Goal: Transaction & Acquisition: Download file/media

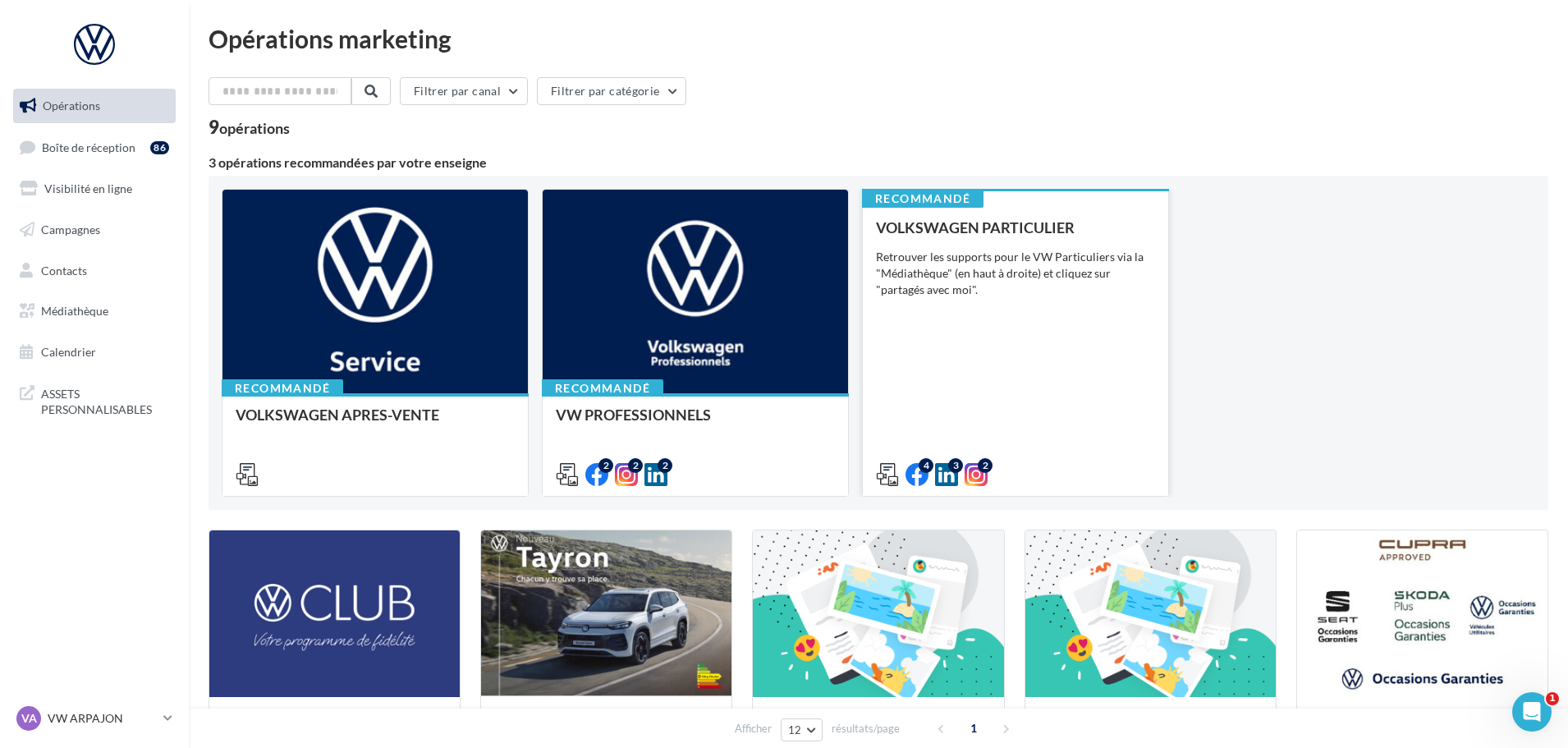
click at [1122, 322] on div "VOLKSWAGEN PARTICULIER Retrouver les supports pour le VW Particuliers via la "M…" at bounding box center [1015, 350] width 279 height 262
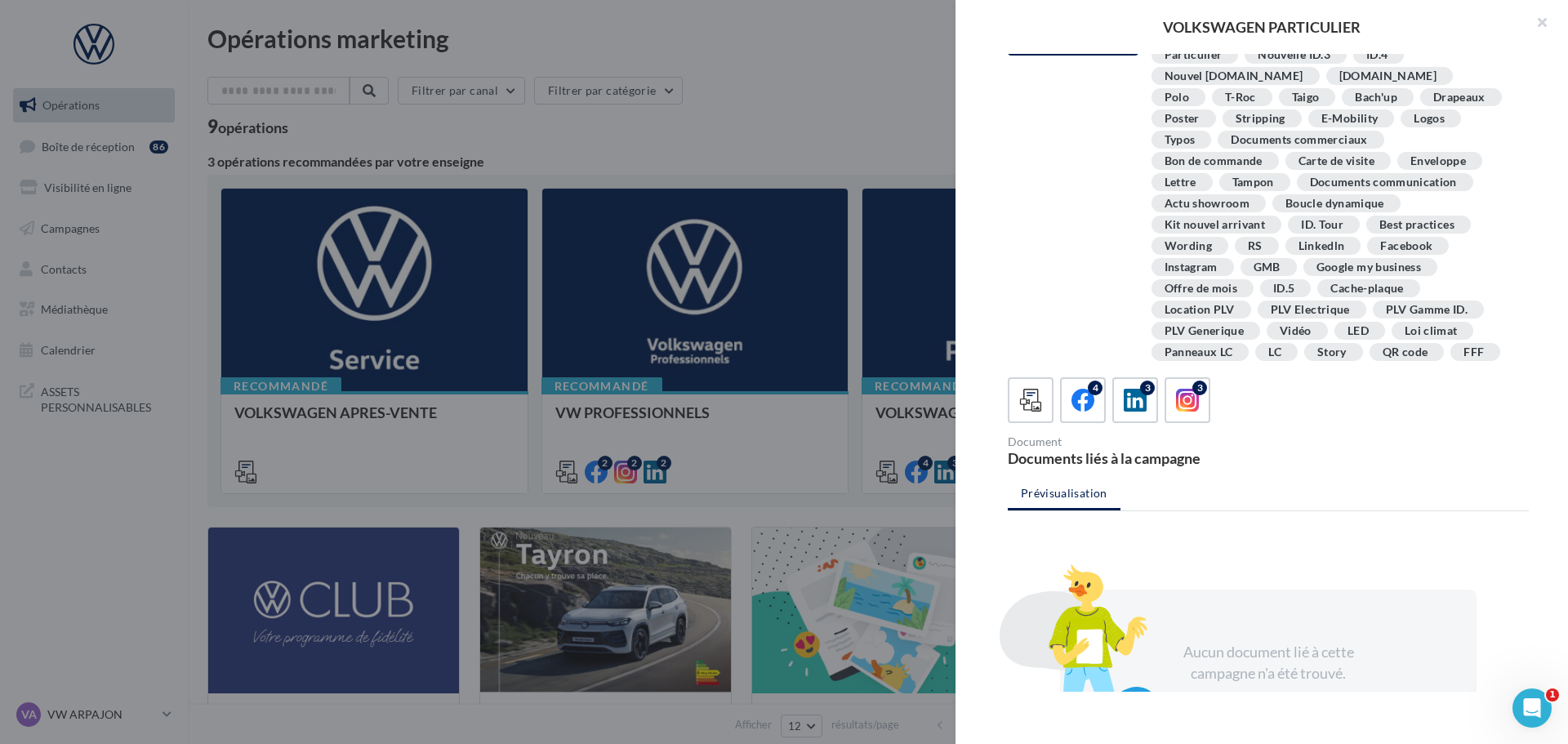
scroll to position [297, 0]
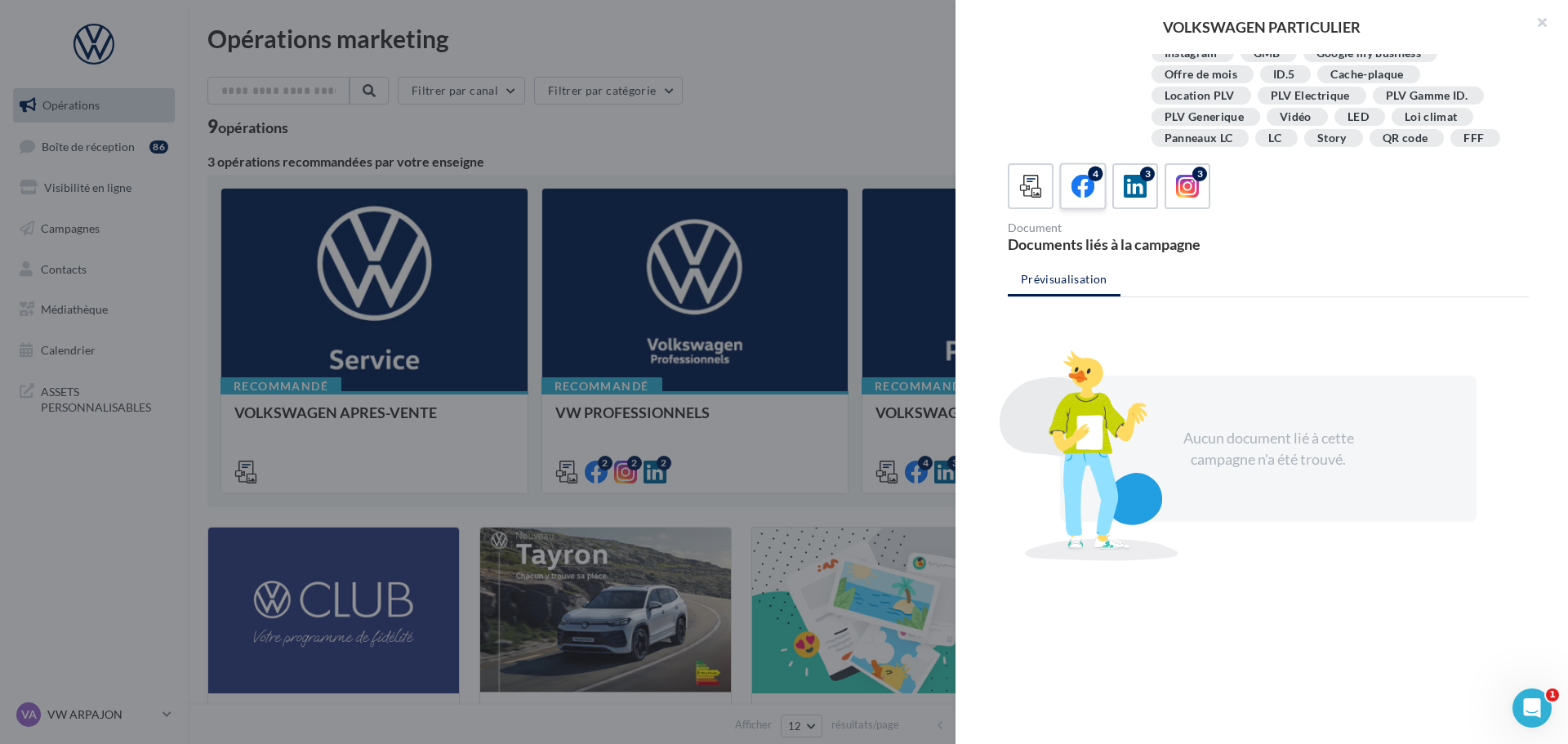
click at [1100, 187] on label "4" at bounding box center [1082, 186] width 46 height 46
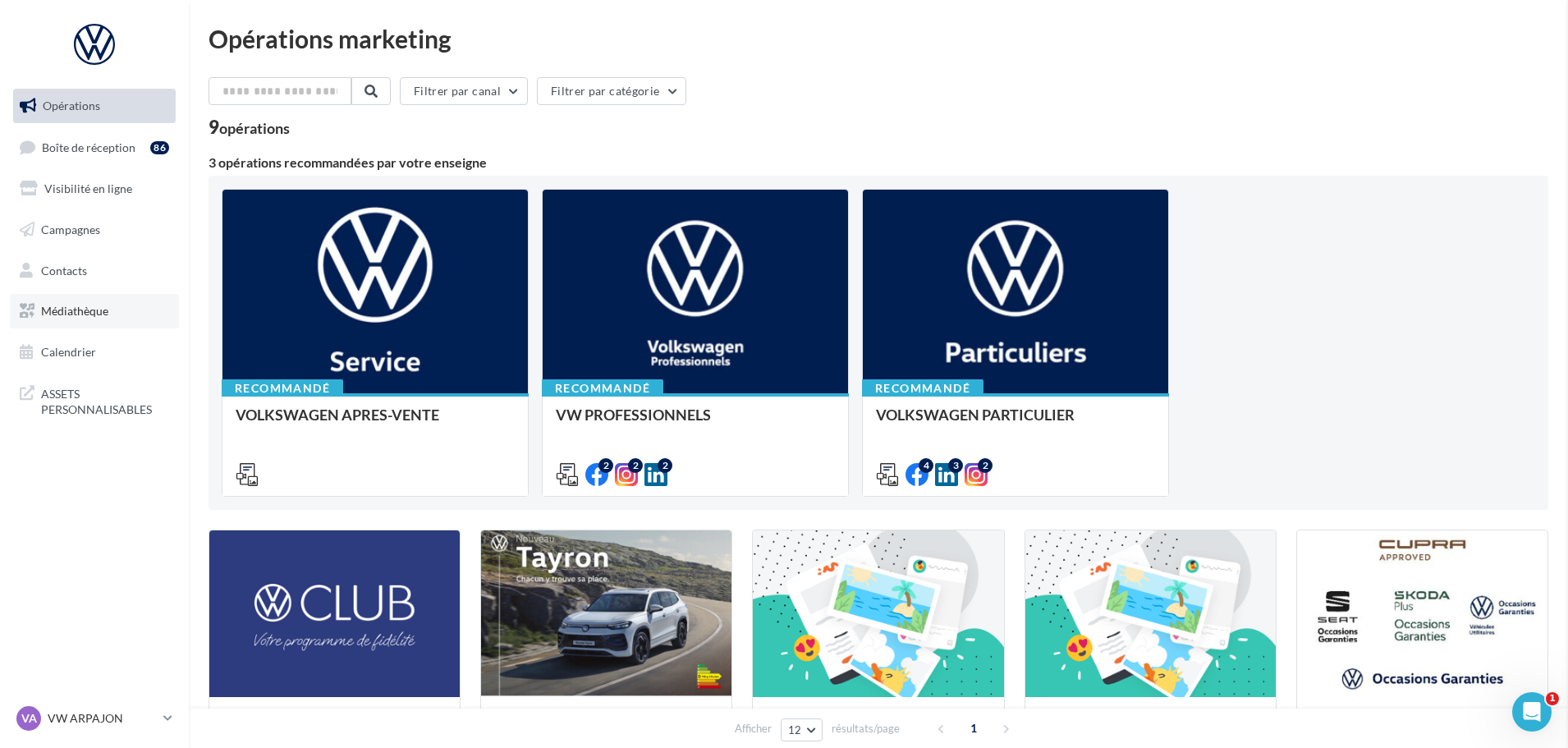
click at [72, 316] on span "Médiathèque" at bounding box center [74, 311] width 67 height 14
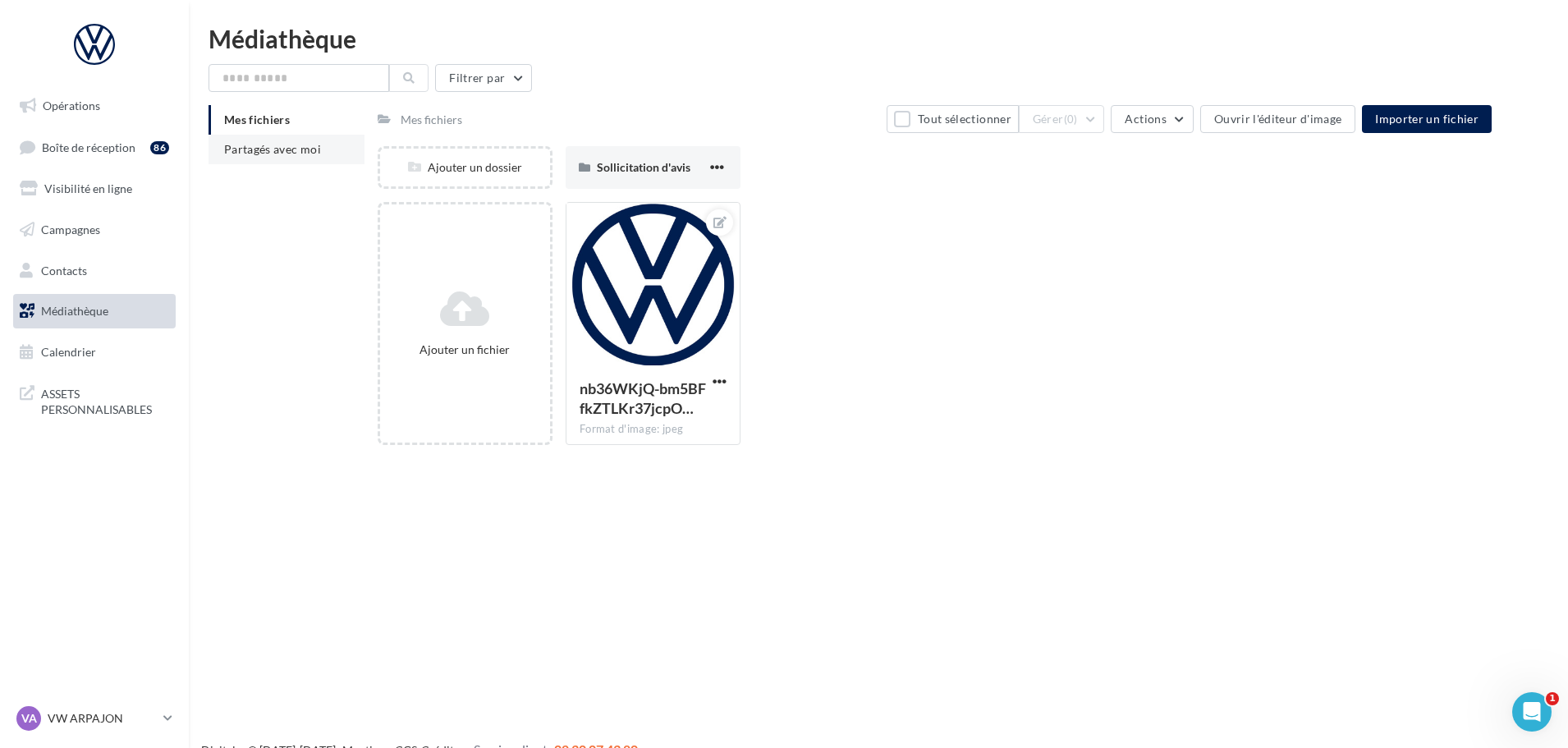
click at [281, 156] on li "Partagés avec moi" at bounding box center [286, 149] width 156 height 29
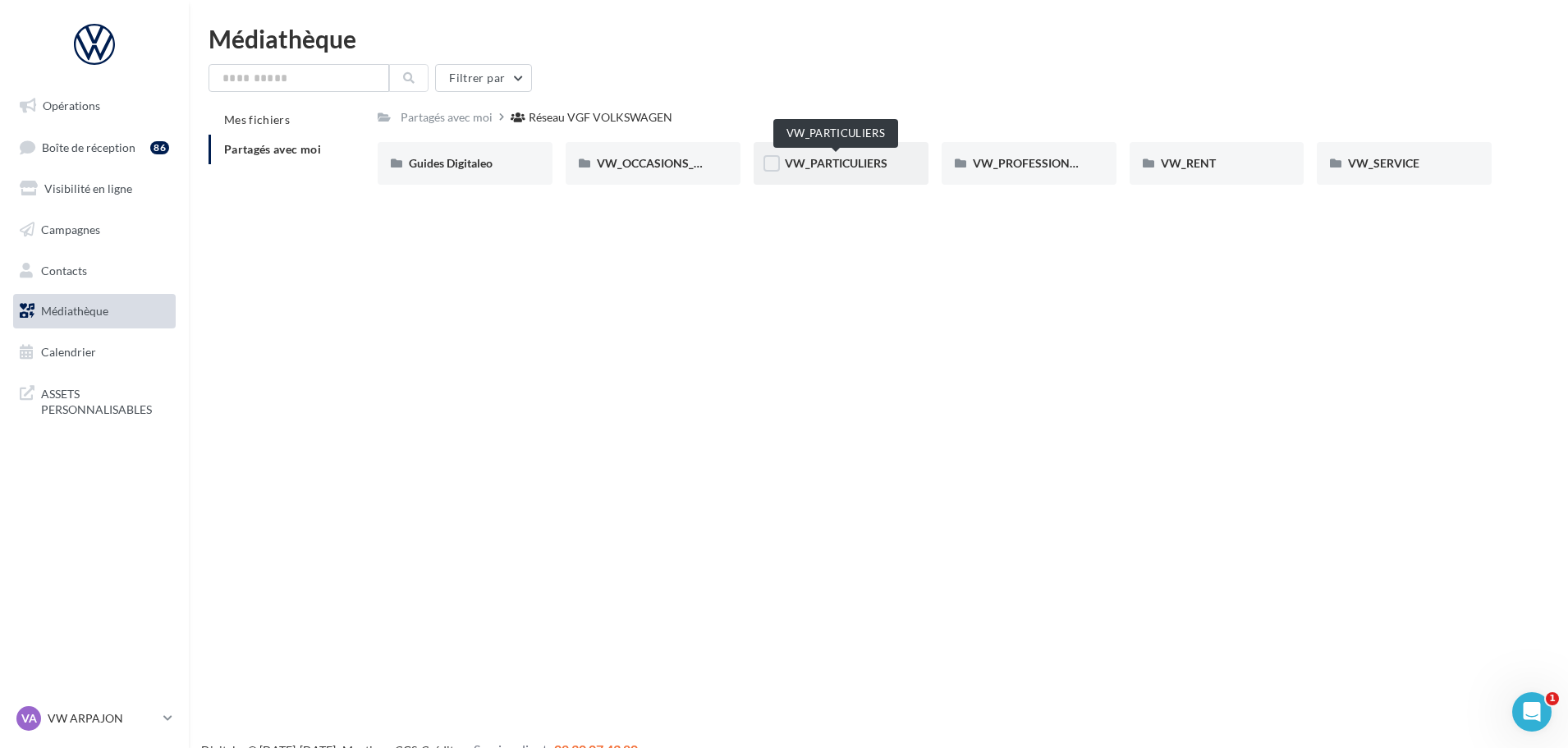
click at [878, 157] on span "VW_PARTICULIERS" at bounding box center [836, 162] width 102 height 14
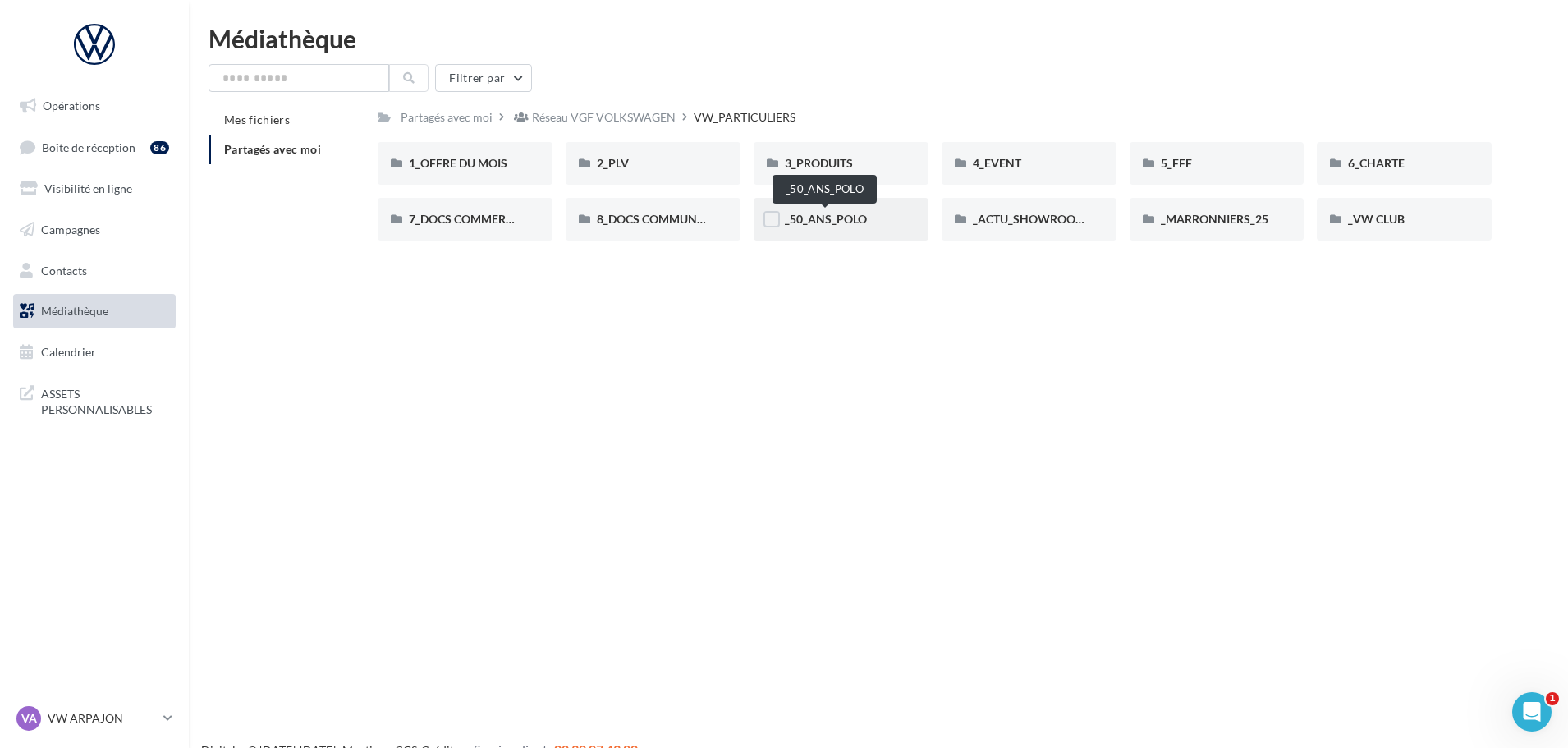
click at [826, 220] on span "_50_ANS_POLO" at bounding box center [826, 218] width 82 height 14
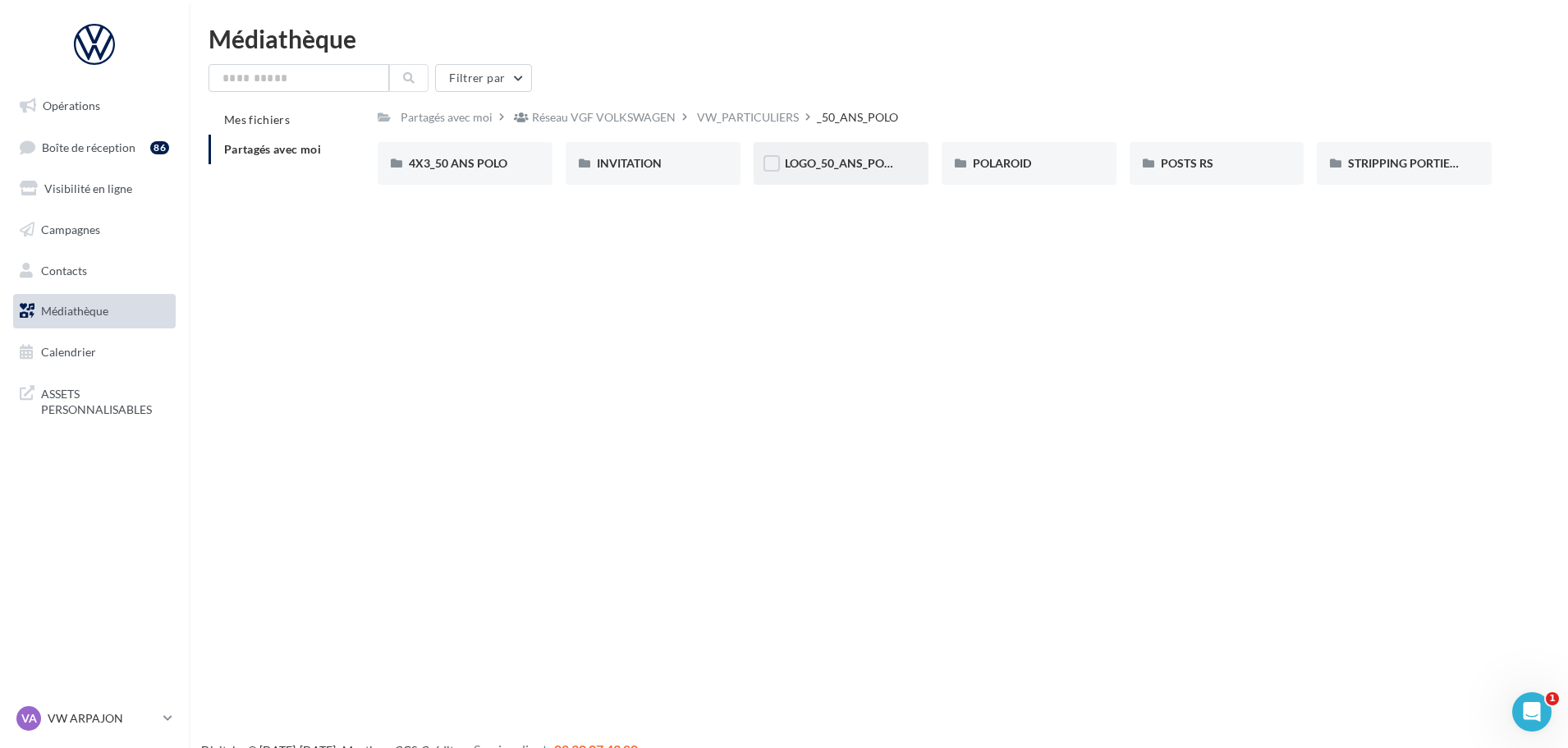
click at [842, 172] on div "LOGO_50_ANS_POLO" at bounding box center [841, 162] width 175 height 42
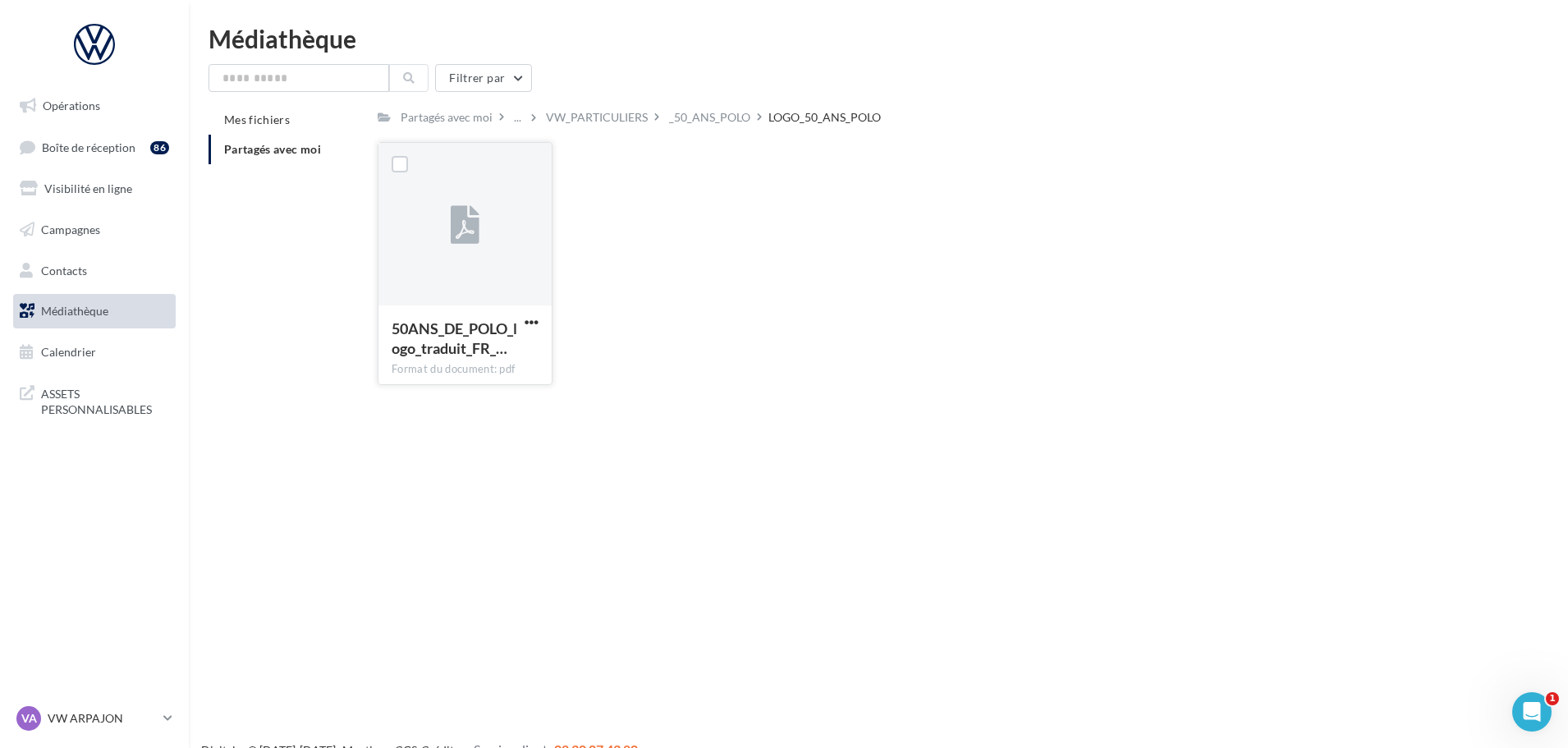
click at [539, 317] on button "button" at bounding box center [532, 323] width 21 height 17
click at [502, 334] on button "Télécharger" at bounding box center [459, 354] width 164 height 42
click at [723, 111] on div "Le téléchargement va bientôt commencer" at bounding box center [784, 93] width 287 height 37
click at [712, 132] on div "Partagés avec moi ... VW_PARTICULIERS _50_ANS_POLO LOGO_50_ANS_POLO Rs Partagé …" at bounding box center [934, 252] width 1114 height 293
click at [713, 125] on div "_50_ANS_POLO" at bounding box center [710, 117] width 82 height 17
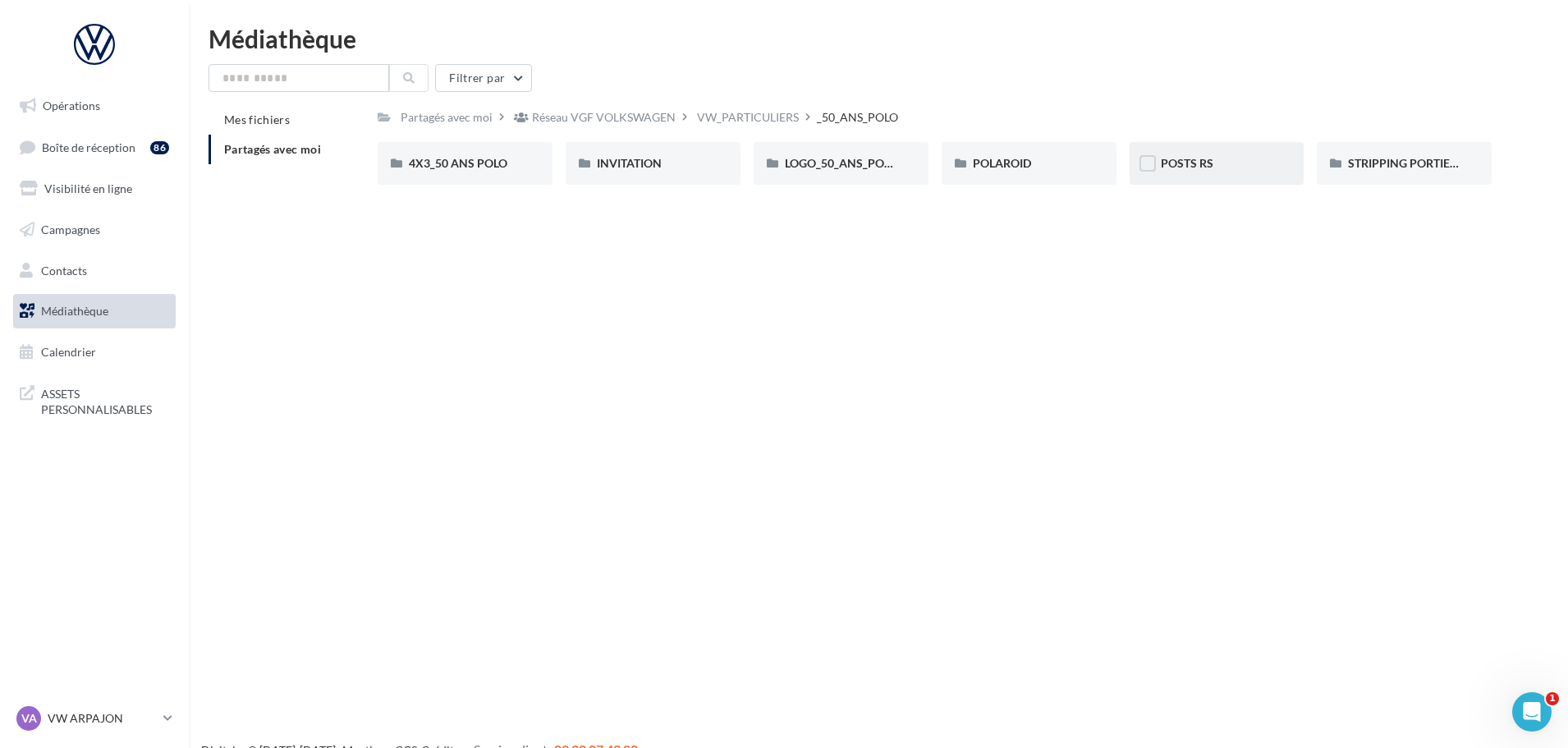
click at [1190, 178] on div "POSTS RS" at bounding box center [1217, 162] width 175 height 42
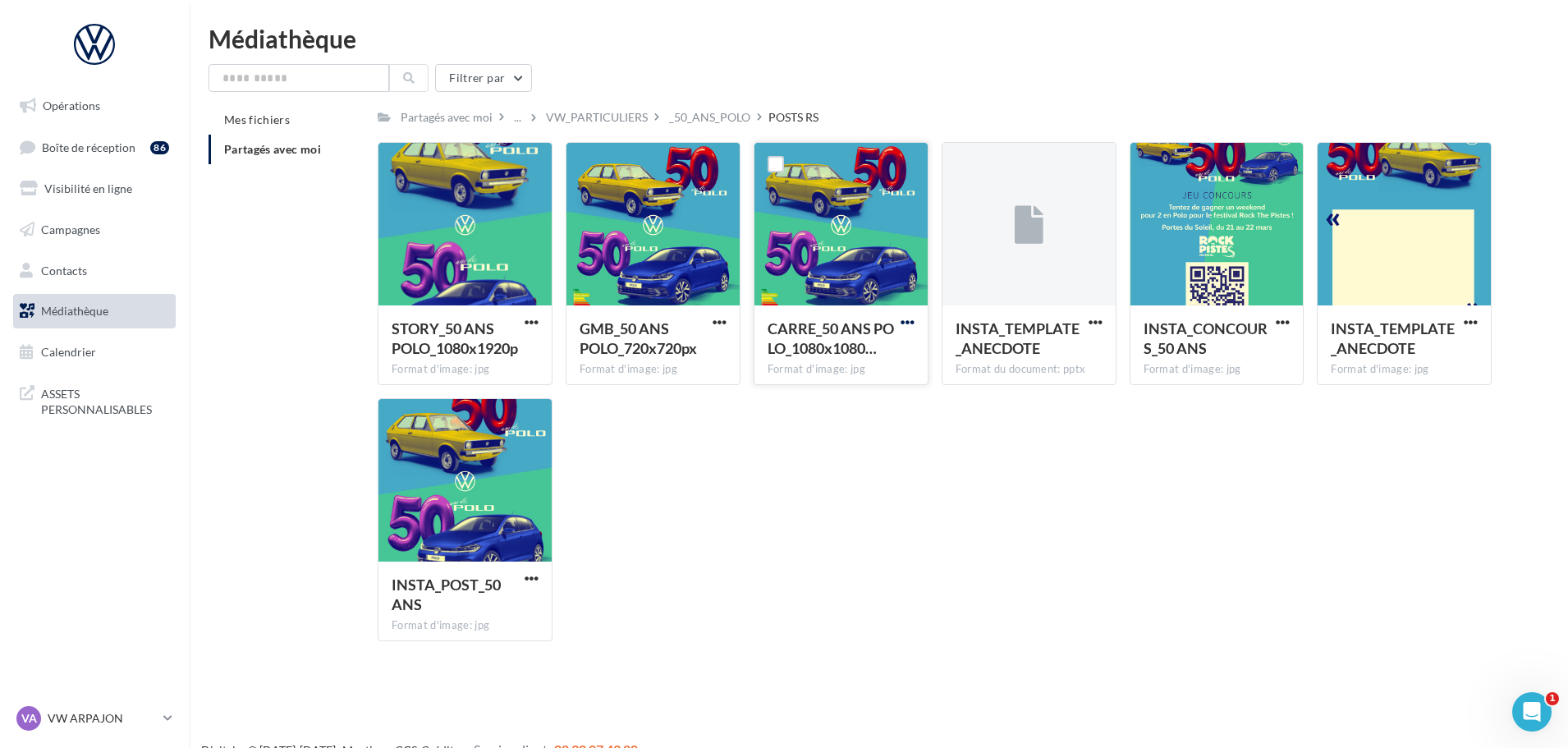
click at [905, 316] on span "button" at bounding box center [907, 322] width 14 height 14
click at [868, 344] on button "Télécharger" at bounding box center [836, 354] width 164 height 42
click at [712, 124] on div "_50_ANS_POLO" at bounding box center [710, 117] width 82 height 17
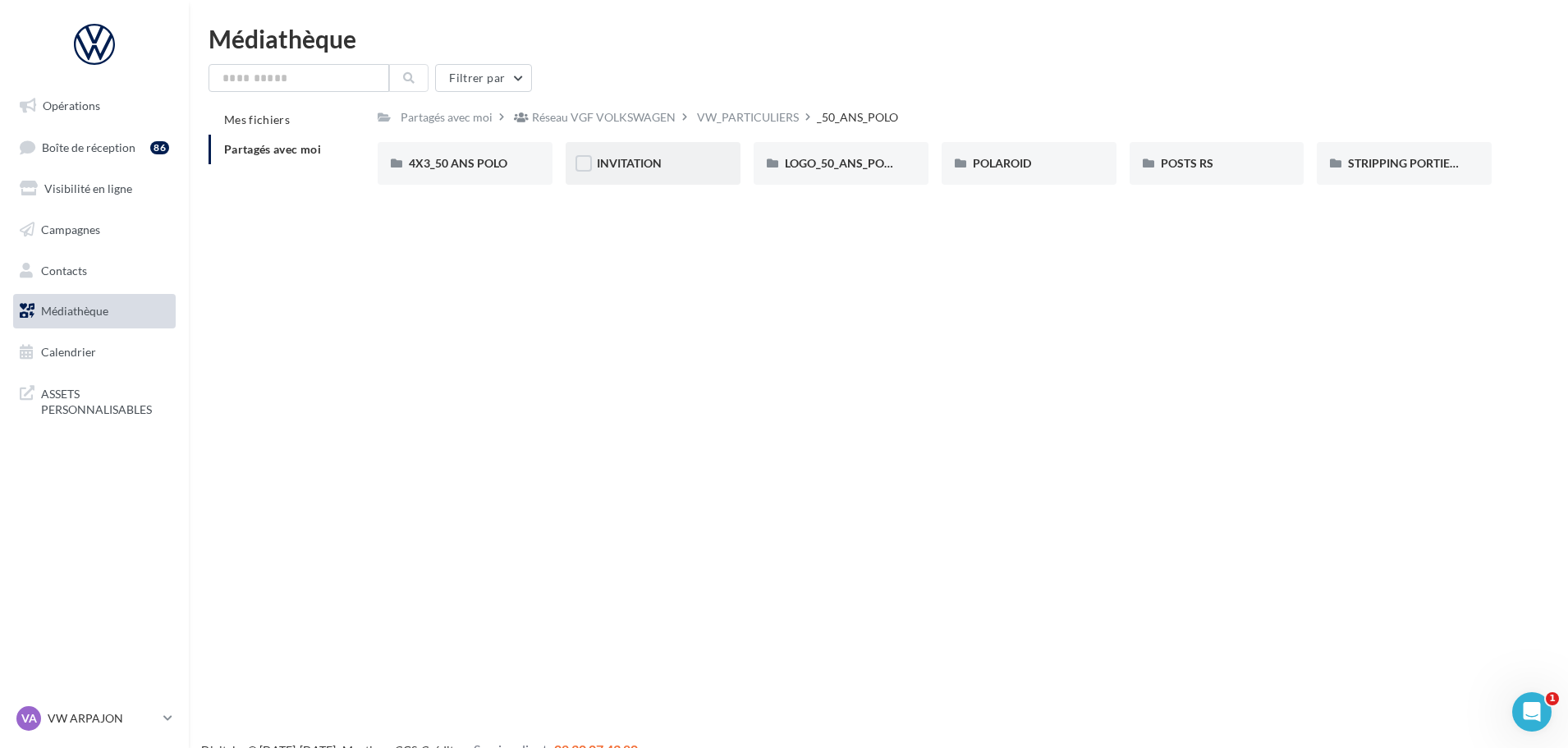
click at [607, 153] on div "INVITATION" at bounding box center [653, 162] width 175 height 42
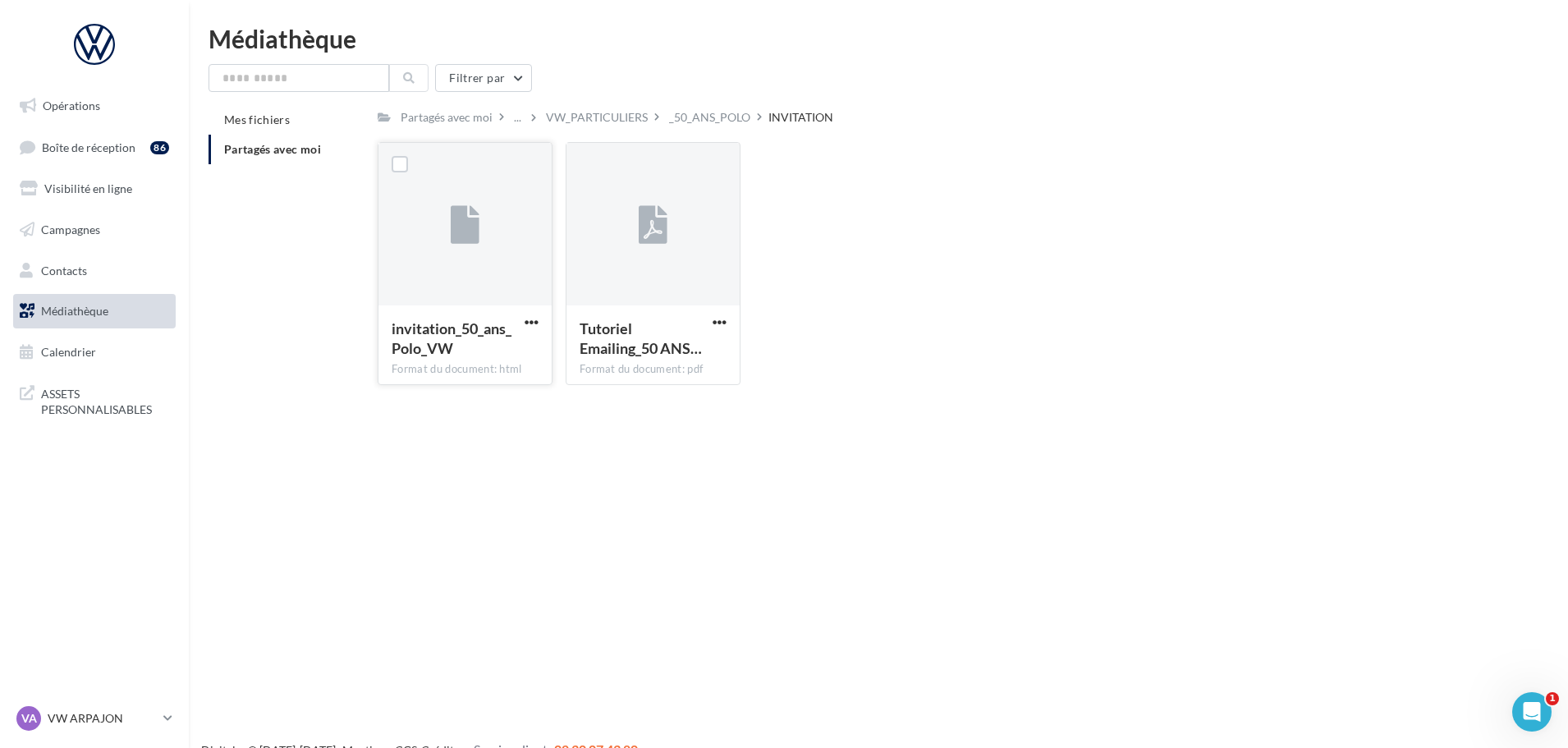
click at [515, 325] on div "invitation_50_ans_Polo_VW" at bounding box center [455, 337] width 127 height 39
click at [526, 325] on span "button" at bounding box center [532, 322] width 14 height 14
drag, startPoint x: 507, startPoint y: 347, endPoint x: 558, endPoint y: 352, distance: 51.2
click at [507, 347] on button "Télécharger" at bounding box center [459, 354] width 164 height 42
click at [710, 112] on div "_50_ANS_POLO" at bounding box center [710, 117] width 82 height 17
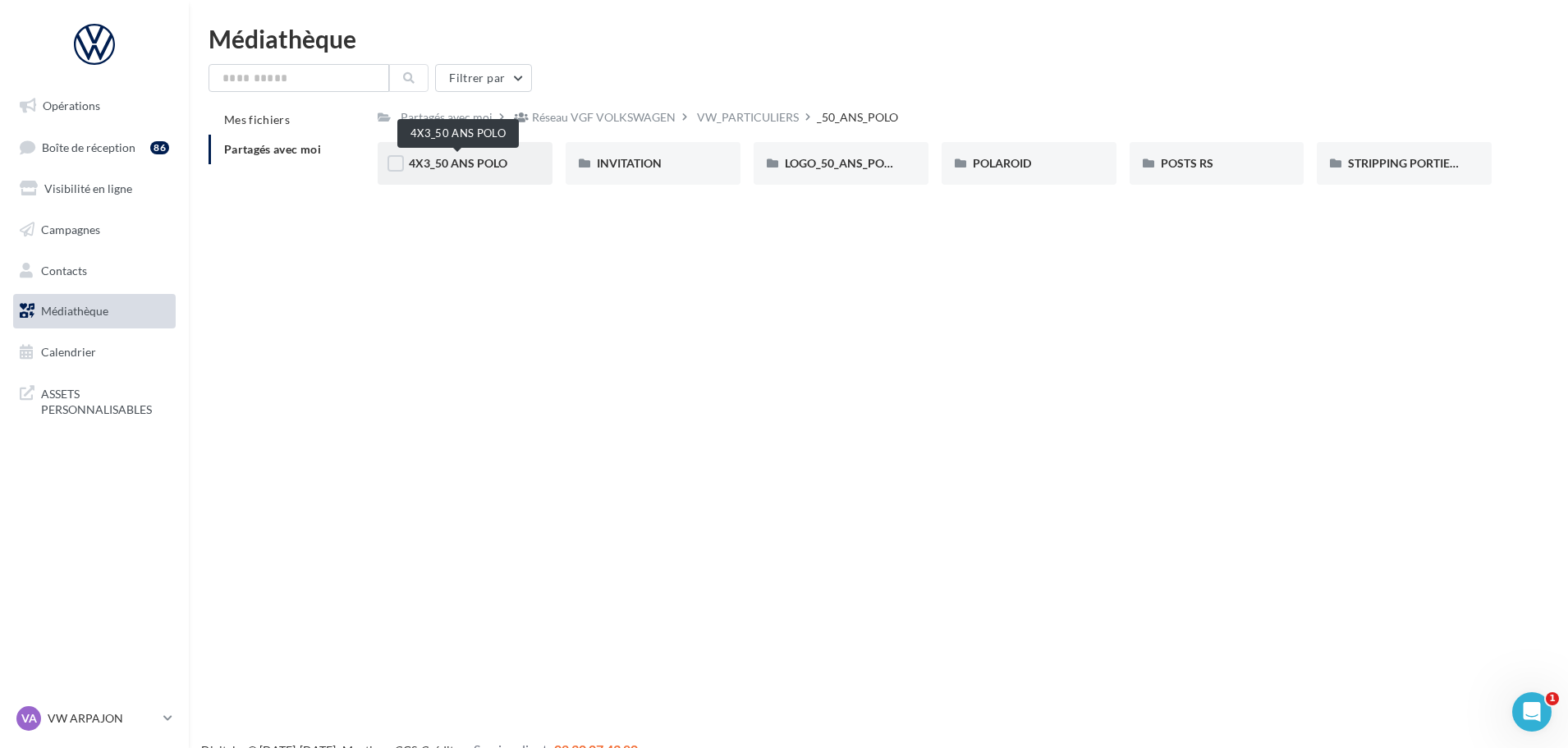
click at [502, 167] on span "4X3_50 ANS POLO" at bounding box center [458, 162] width 98 height 14
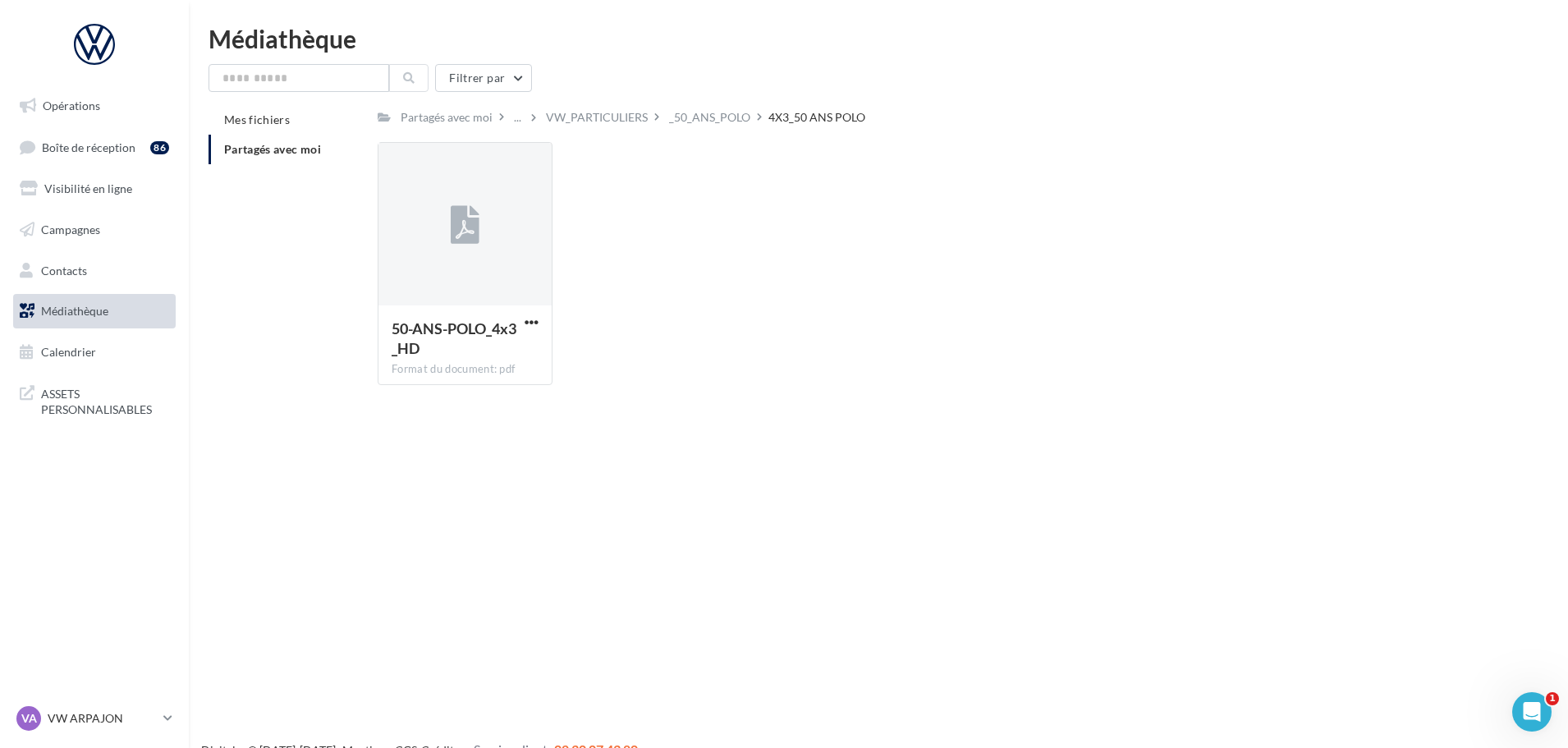
click at [761, 317] on div "50-ANS-POLO_4x3_HD Format du document: pdf 50-ANS-POLO_4x3_HD" at bounding box center [941, 269] width 1127 height 256
click at [722, 114] on div "_50_ANS_POLO" at bounding box center [710, 117] width 82 height 17
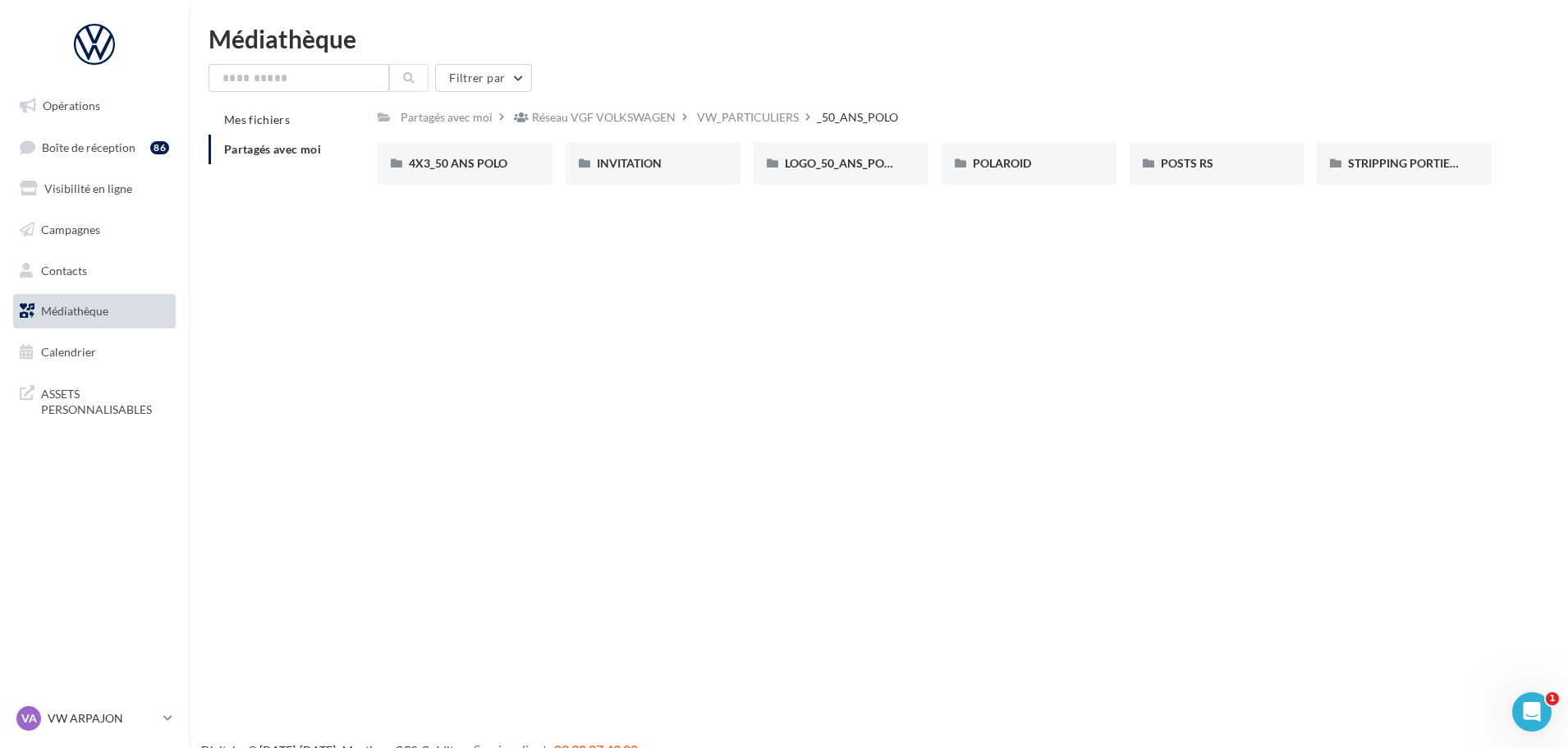
click at [655, 107] on div "Réseau VGF VOLKSWAGEN" at bounding box center [595, 117] width 168 height 24
click at [840, 170] on span "VW_PARTICULIERS" at bounding box center [836, 162] width 102 height 14
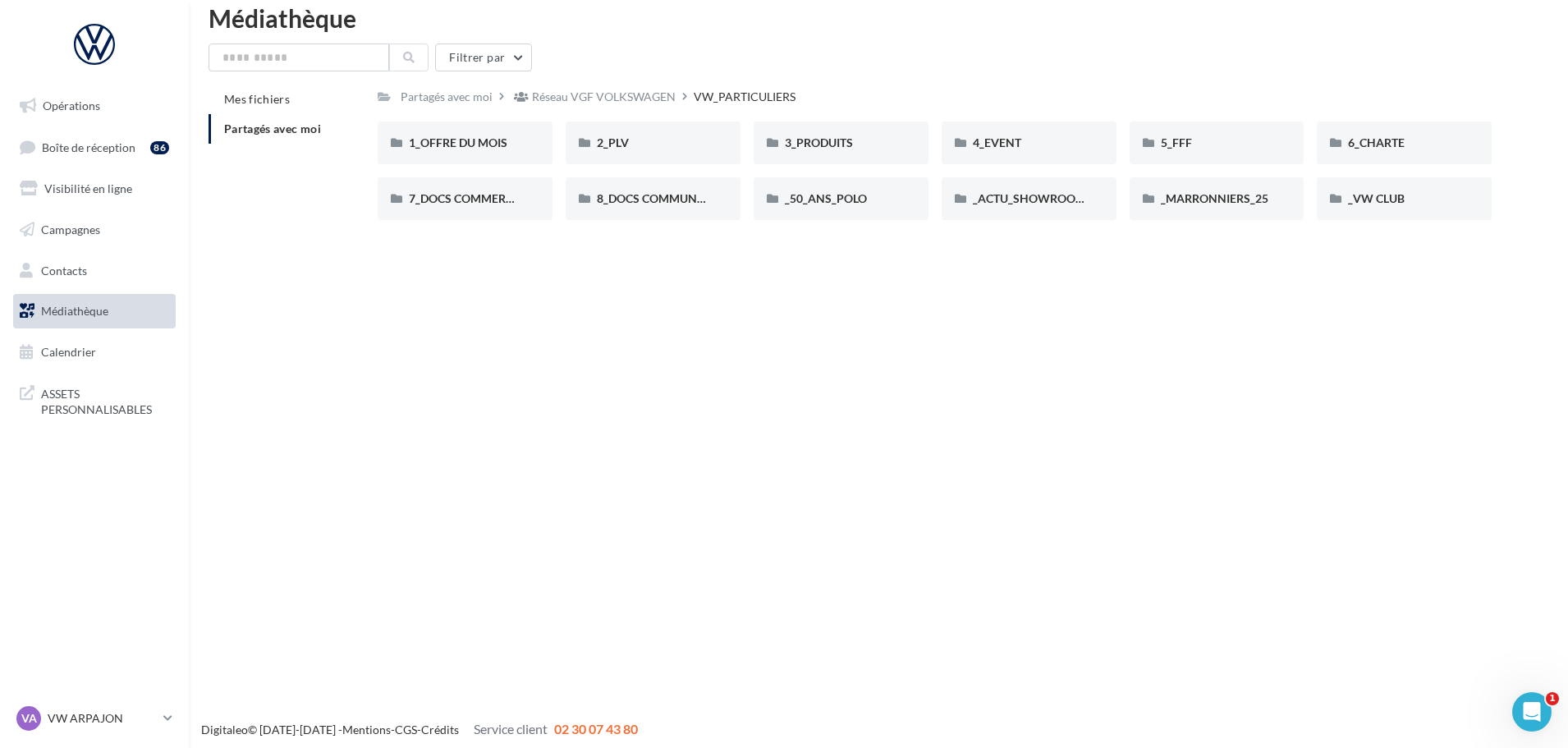
scroll to position [27, 0]
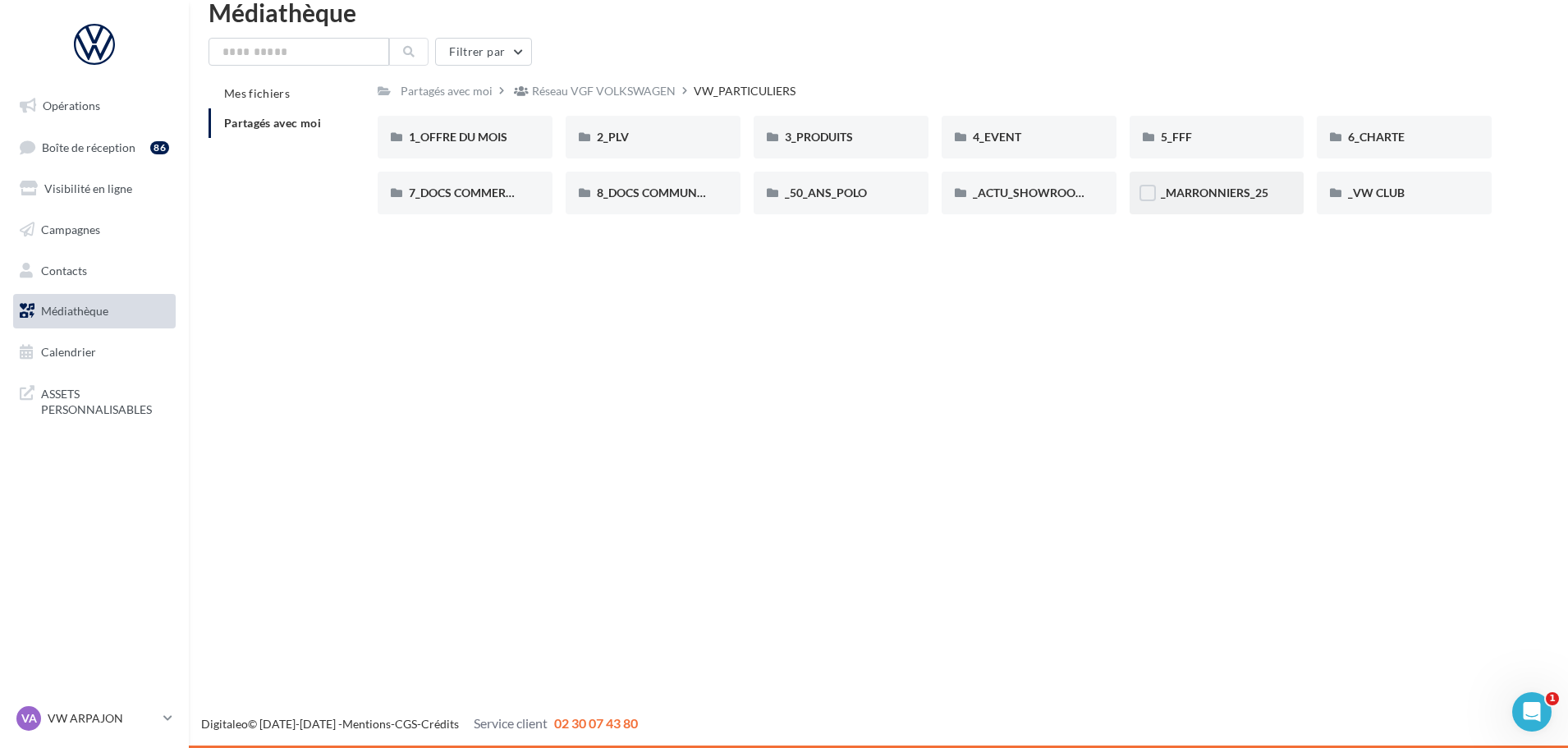
click at [1202, 199] on span "_MARRONNIERS_25" at bounding box center [1214, 192] width 107 height 14
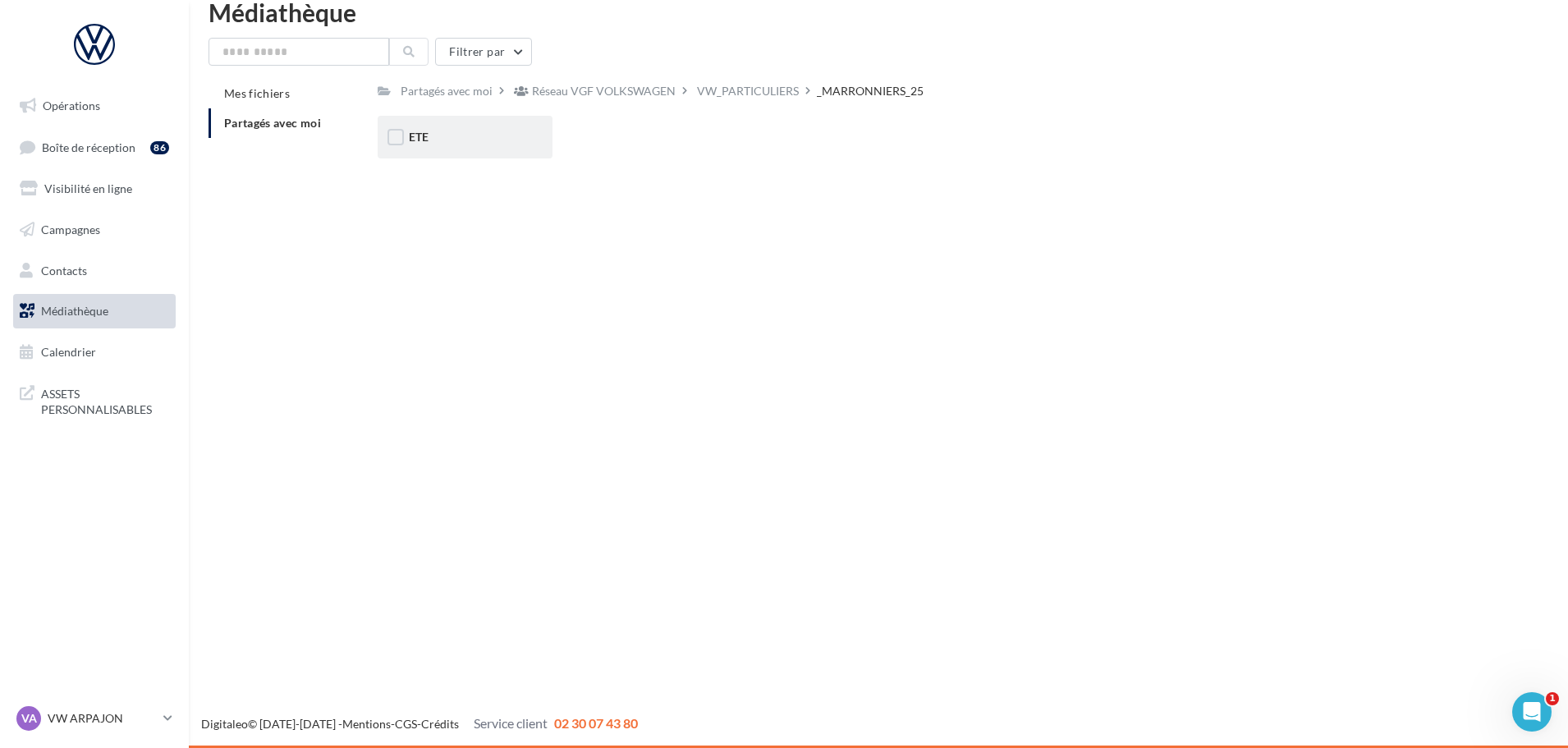
click at [441, 128] on div "ETE" at bounding box center [465, 137] width 175 height 42
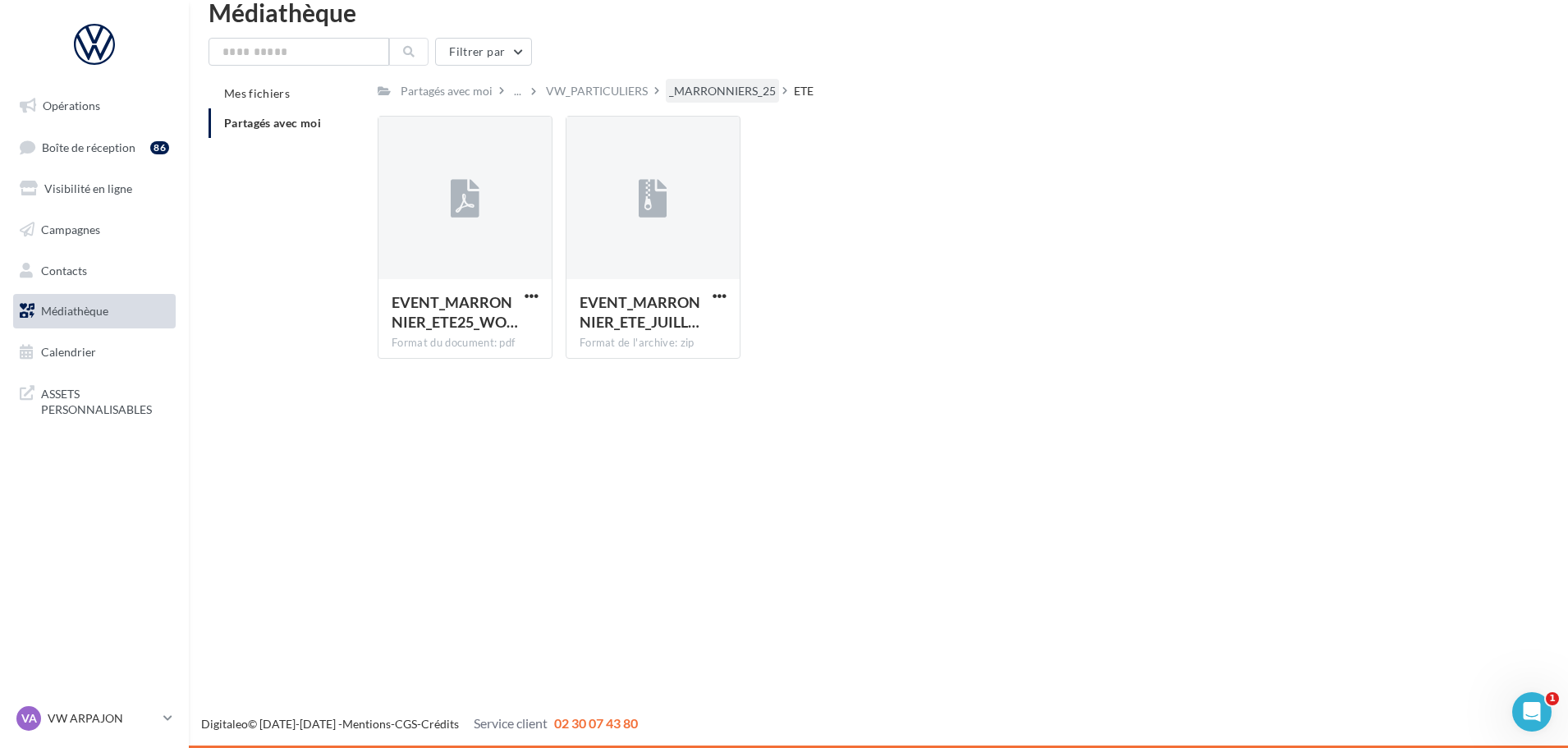
click at [713, 92] on div "_MARRONNIERS_25" at bounding box center [722, 92] width 107 height 17
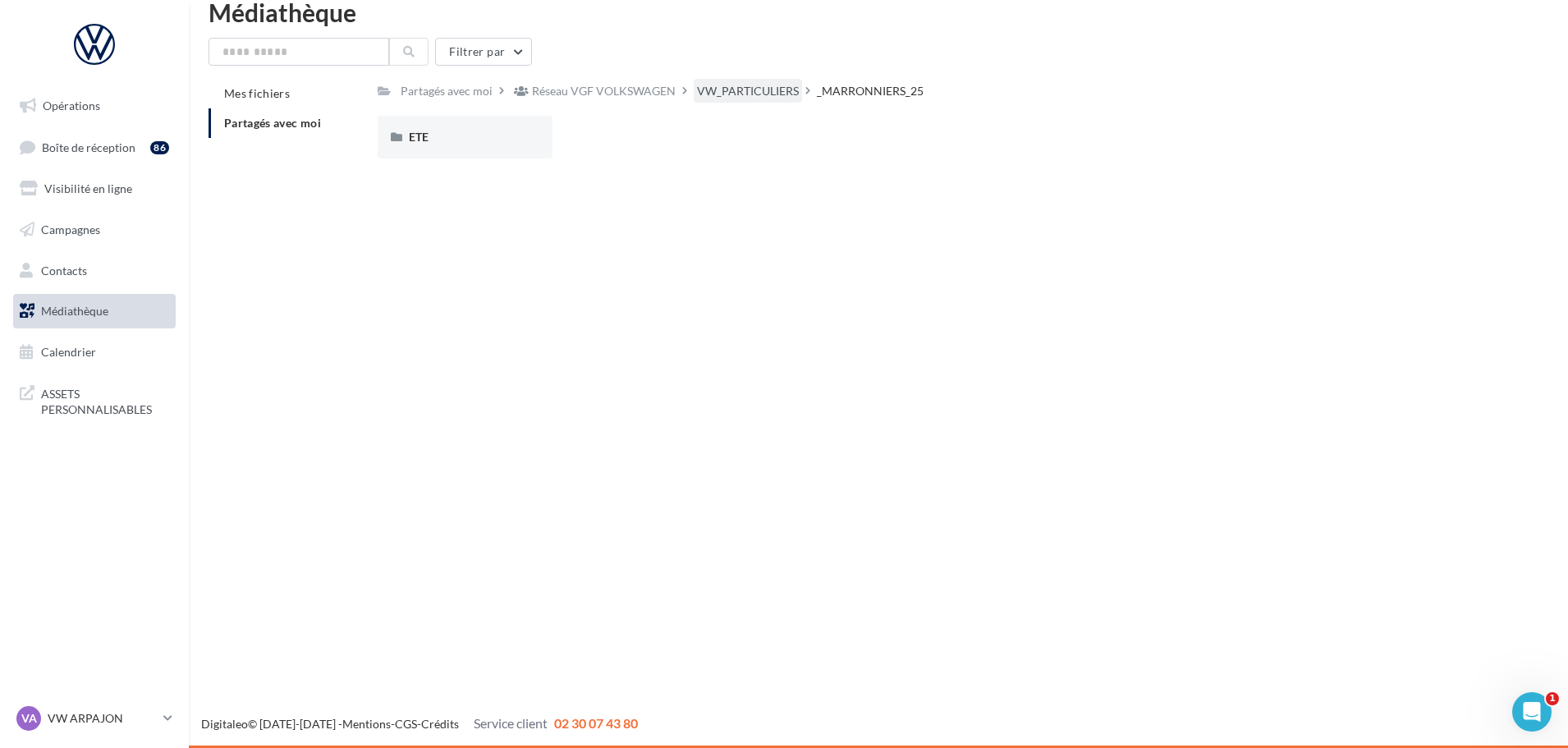
click at [767, 93] on div "VW_PARTICULIERS" at bounding box center [748, 92] width 102 height 17
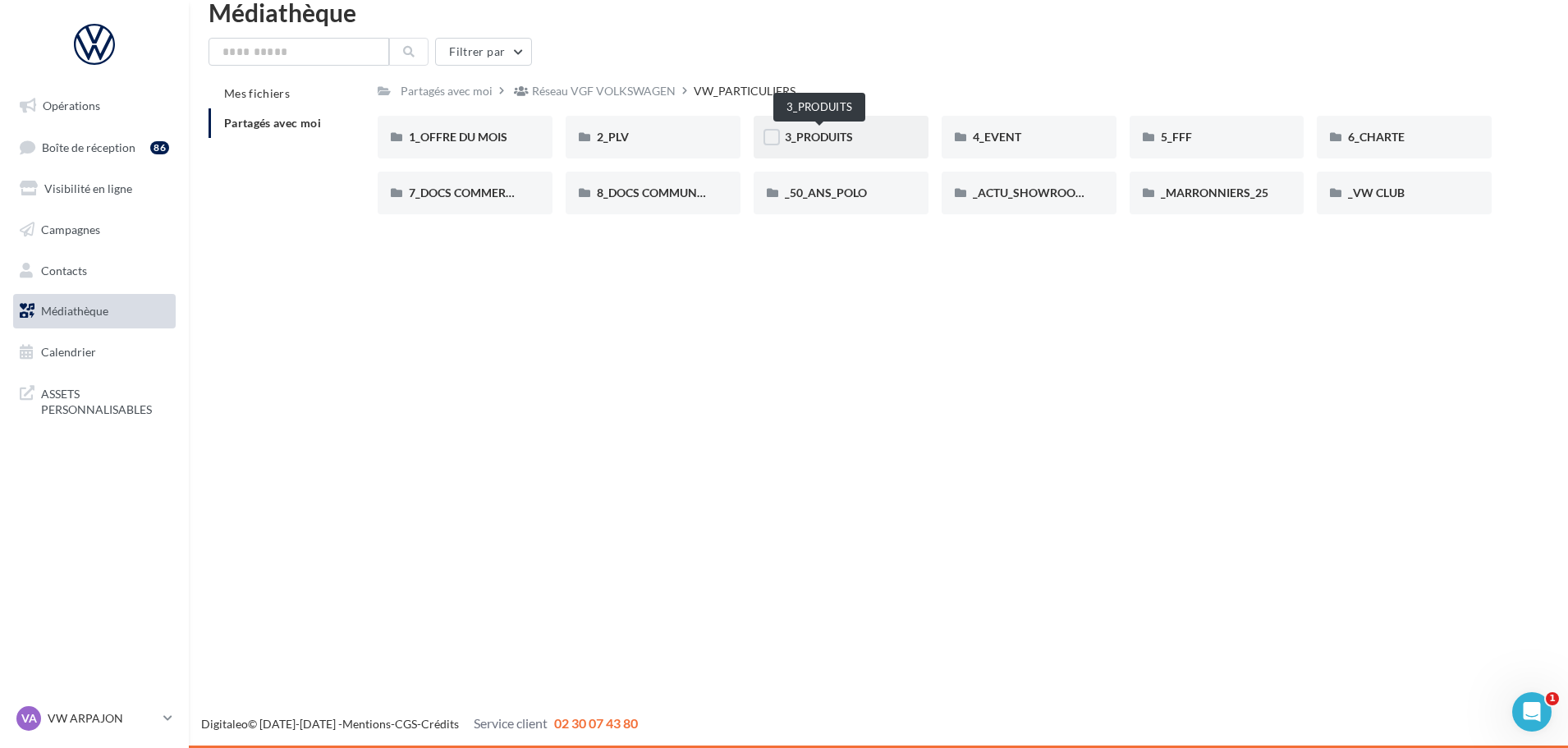
click at [846, 132] on span "3_PRODUITS" at bounding box center [819, 137] width 68 height 14
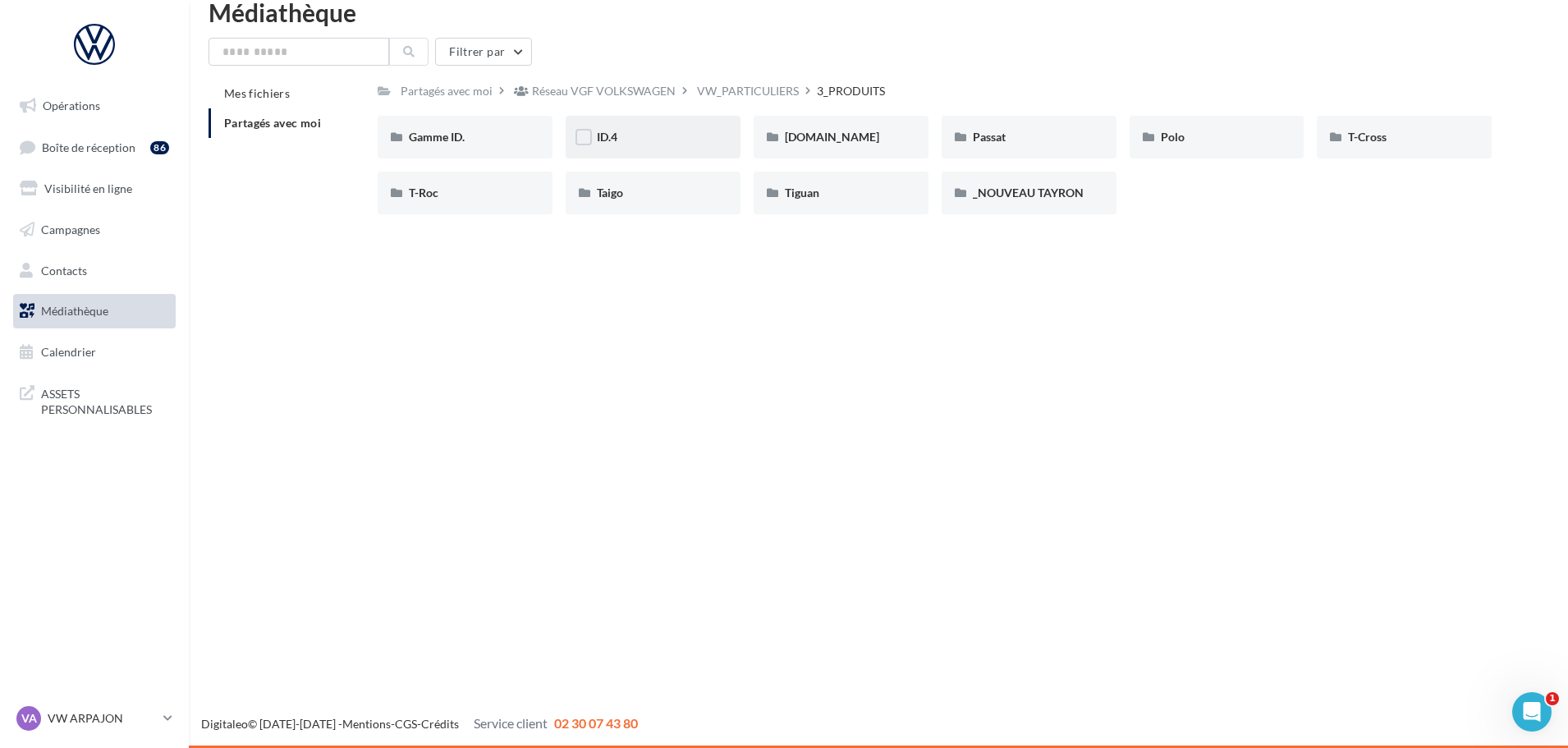
click at [706, 136] on div "ID.4" at bounding box center [652, 137] width 112 height 17
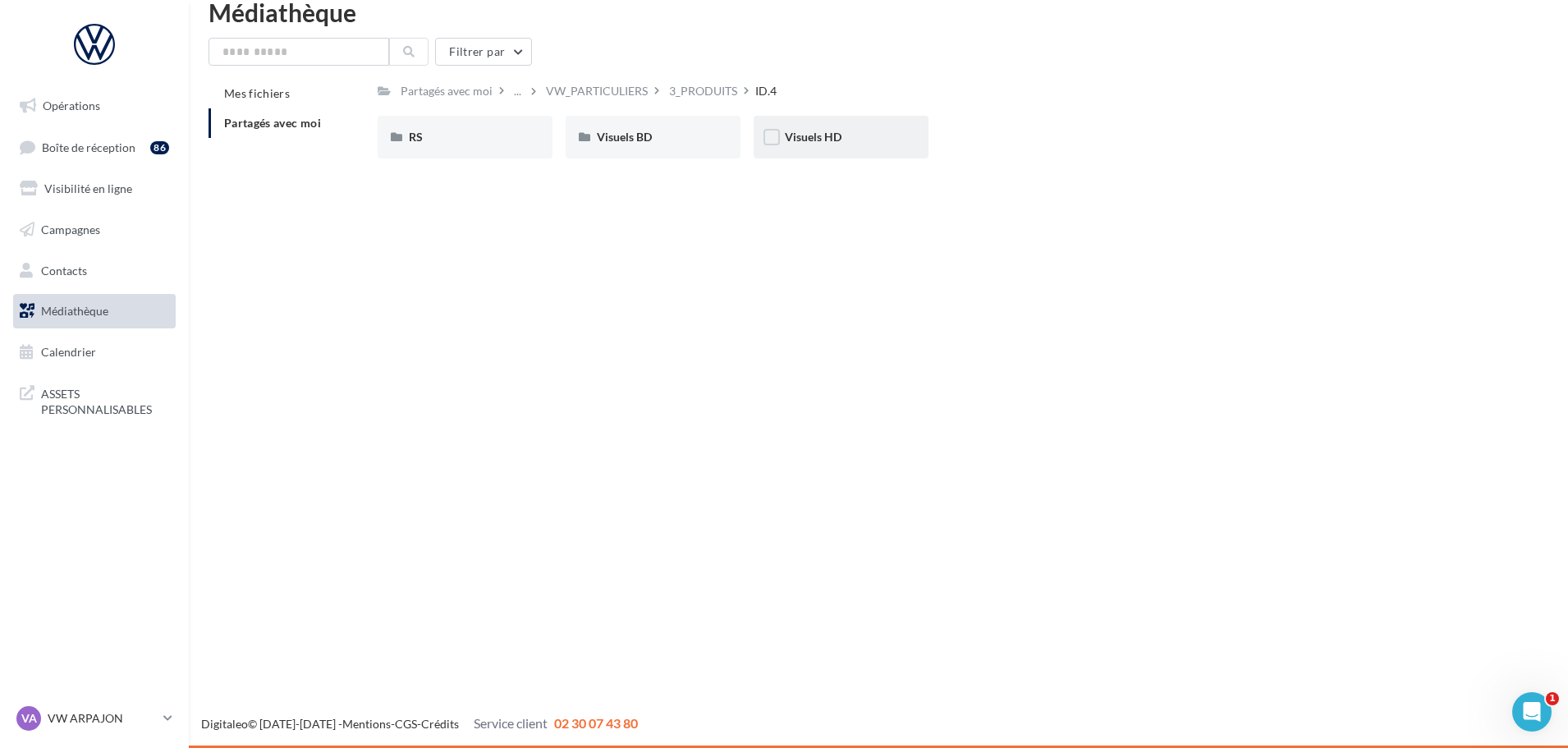
click at [876, 121] on div "Visuels HD" at bounding box center [841, 137] width 175 height 42
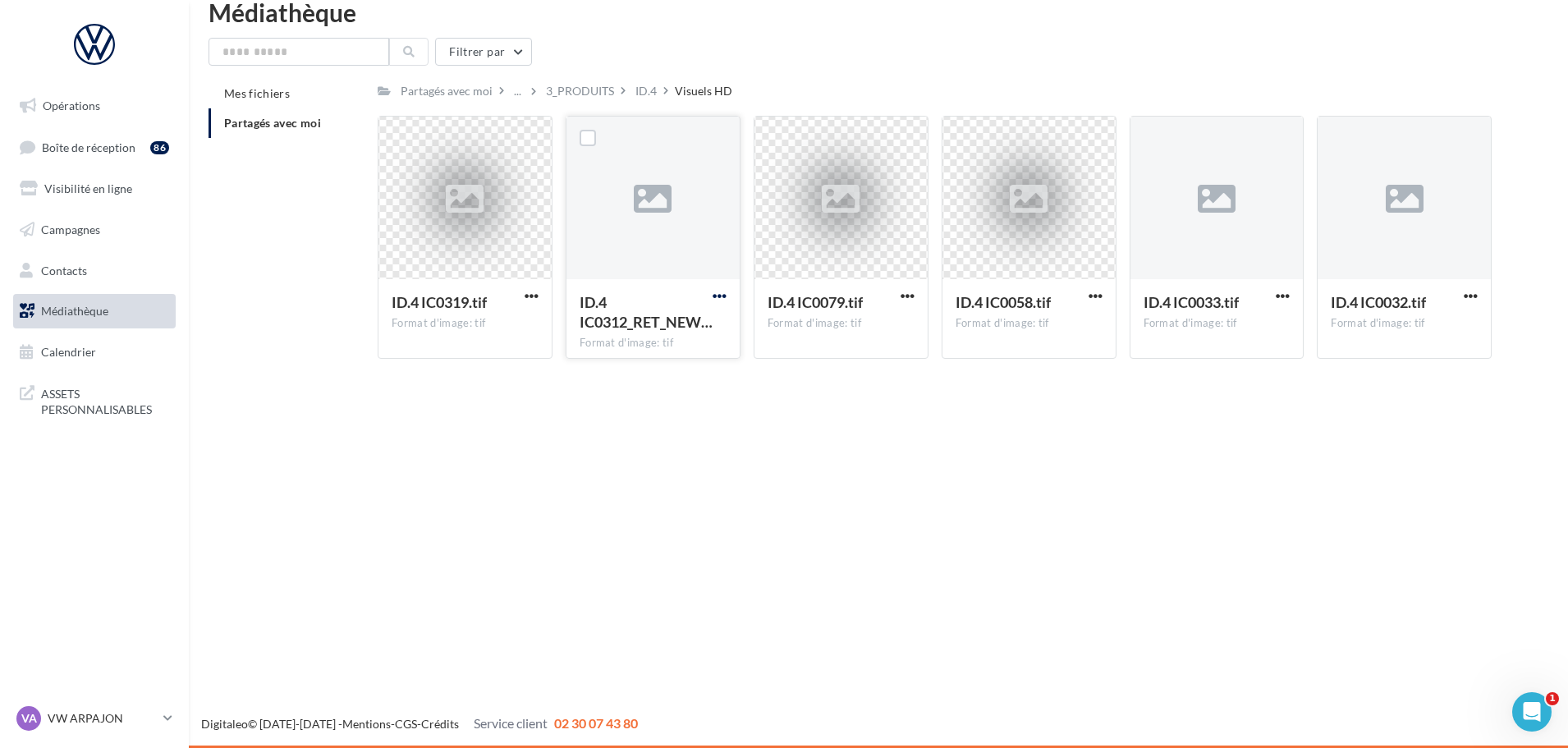
click at [722, 296] on span "button" at bounding box center [719, 296] width 14 height 14
click at [690, 331] on button "Télécharger" at bounding box center [647, 328] width 164 height 42
click at [1061, 37] on div "Filtrer par" at bounding box center [878, 52] width 1340 height 28
click at [596, 95] on div "3_PRODUITS" at bounding box center [580, 92] width 68 height 17
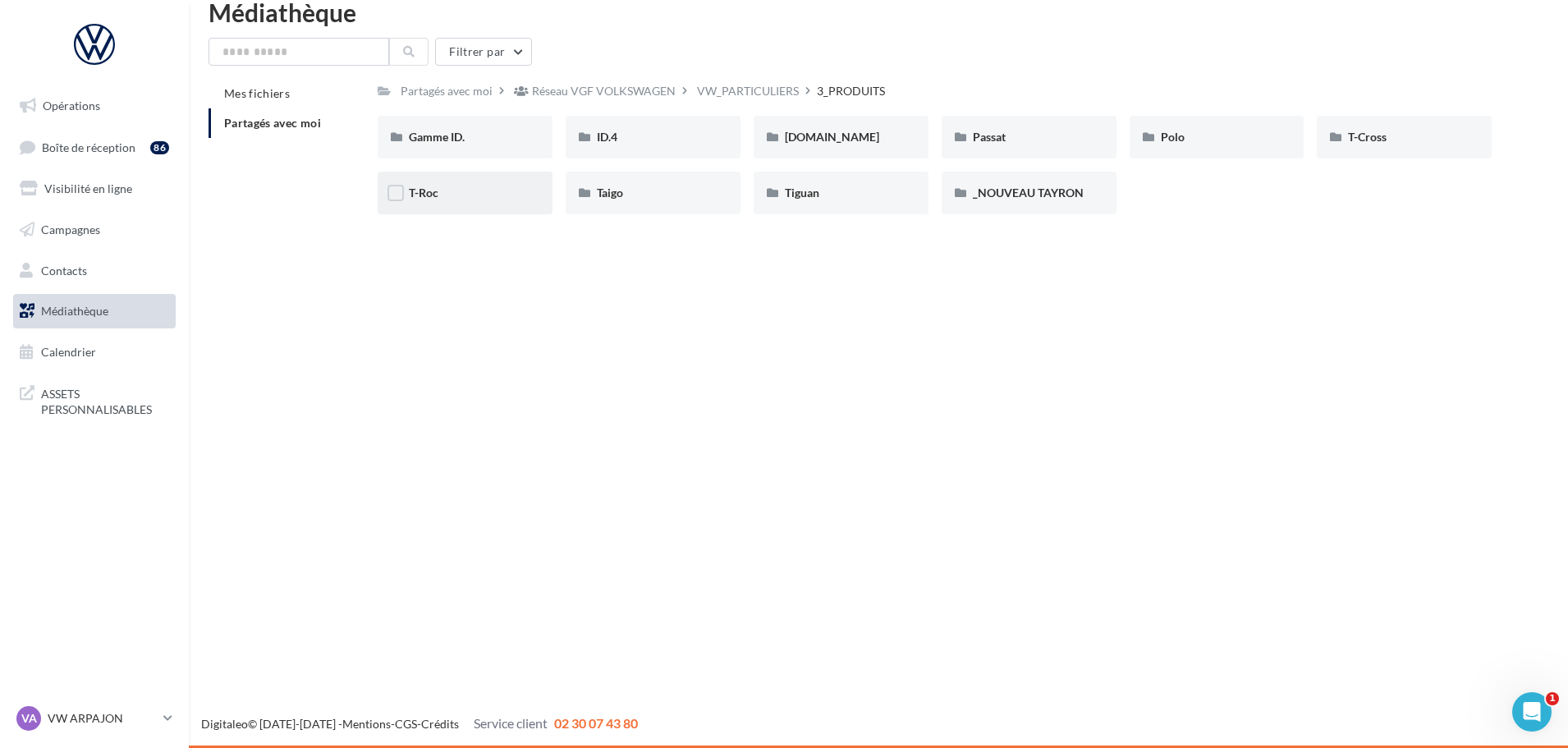
click at [452, 211] on div "T-Roc" at bounding box center [465, 192] width 175 height 42
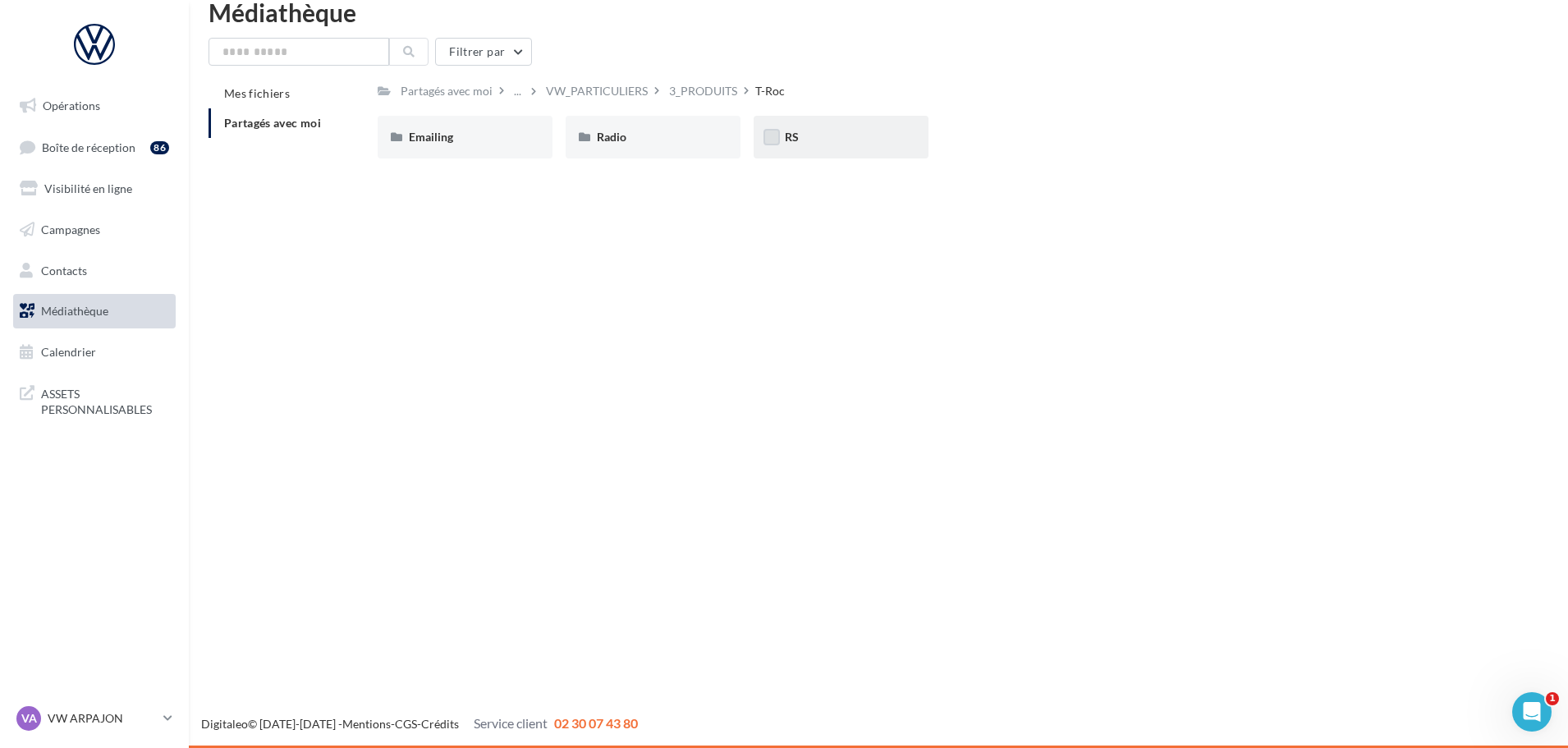
click at [771, 142] on label at bounding box center [772, 137] width 17 height 17
click at [779, 142] on label at bounding box center [772, 137] width 17 height 17
click at [815, 136] on div "RS" at bounding box center [841, 137] width 112 height 17
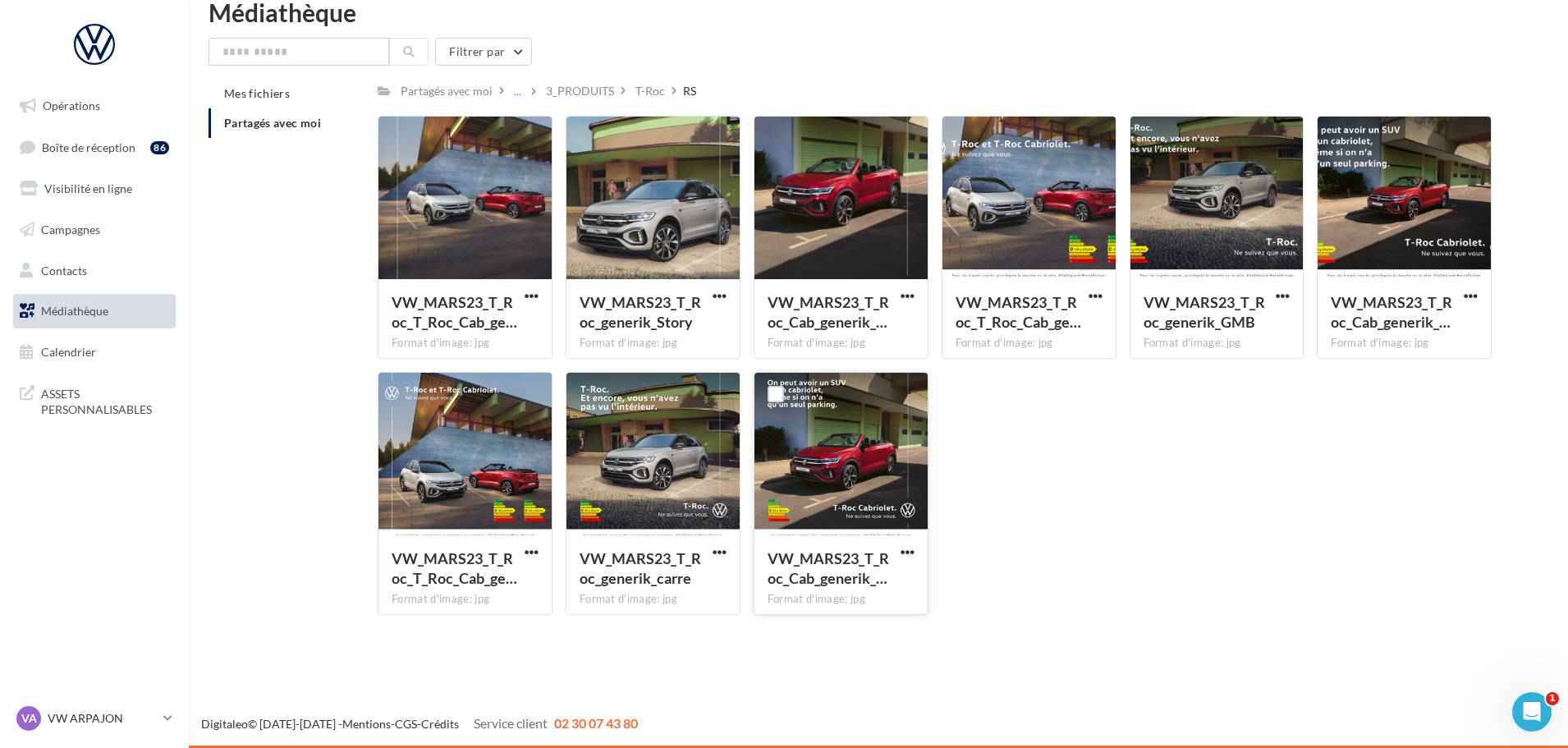
click at [919, 553] on div "VW_MARS23_T_Roc_Cab_generik_… Format d'image: jpg" at bounding box center [841, 573] width 173 height 77
click at [914, 549] on span "button" at bounding box center [907, 551] width 14 height 14
click at [861, 581] on button "Télécharger" at bounding box center [836, 584] width 164 height 42
